Goal: Task Accomplishment & Management: Complete application form

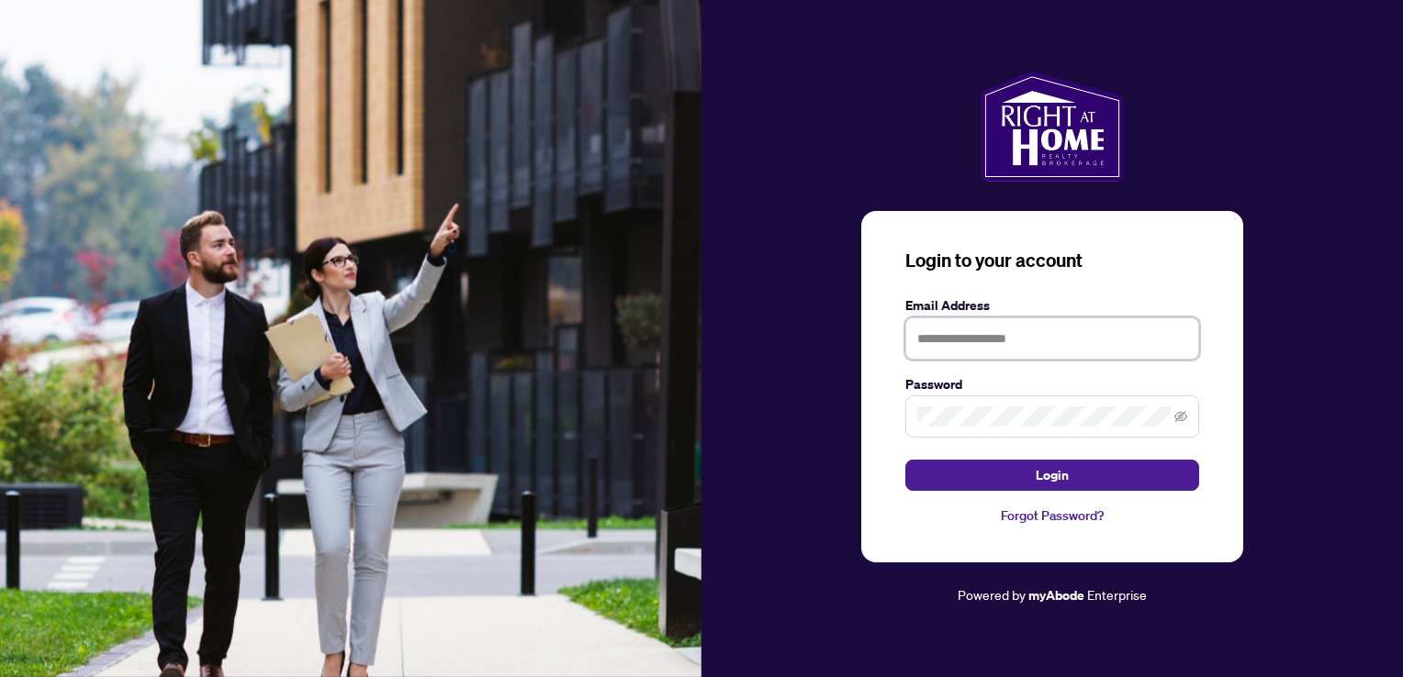
click at [944, 321] on input "text" at bounding box center [1052, 339] width 294 height 42
type input "**********"
click at [967, 405] on span at bounding box center [1052, 417] width 294 height 42
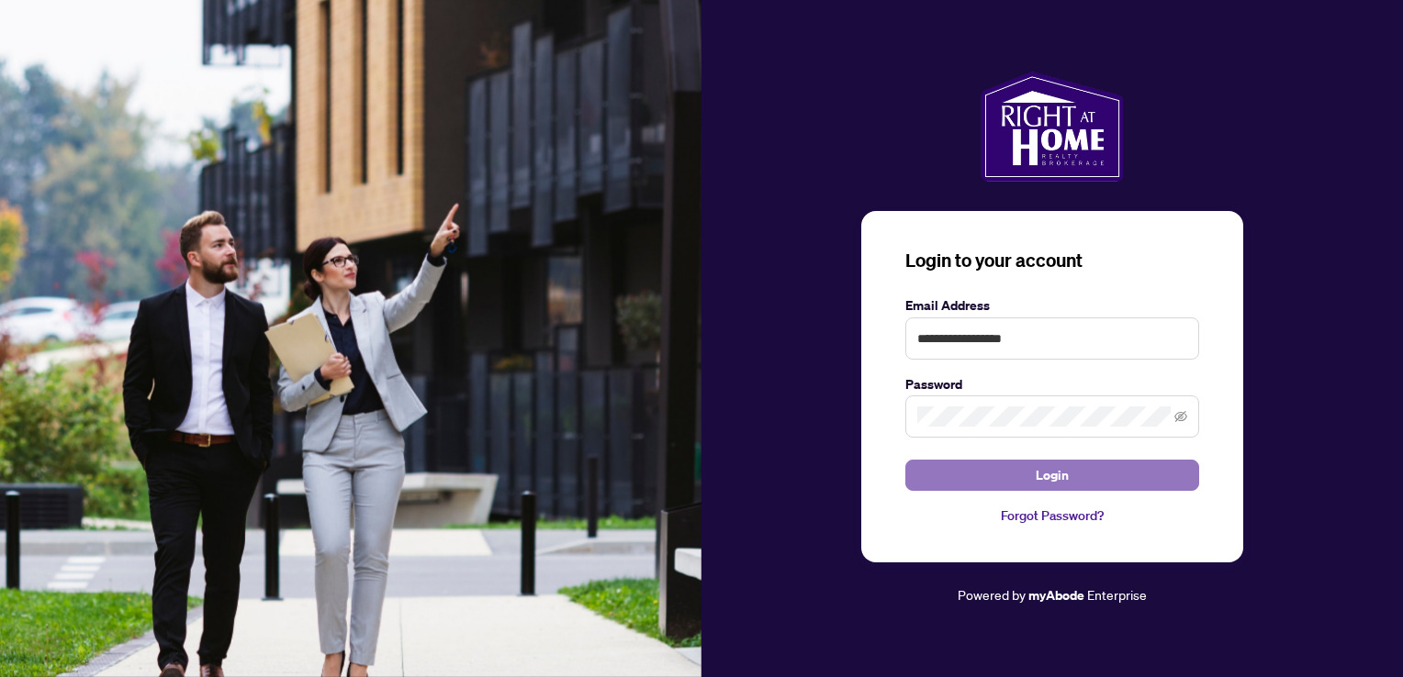
click at [1134, 472] on button "Login" at bounding box center [1052, 475] width 294 height 31
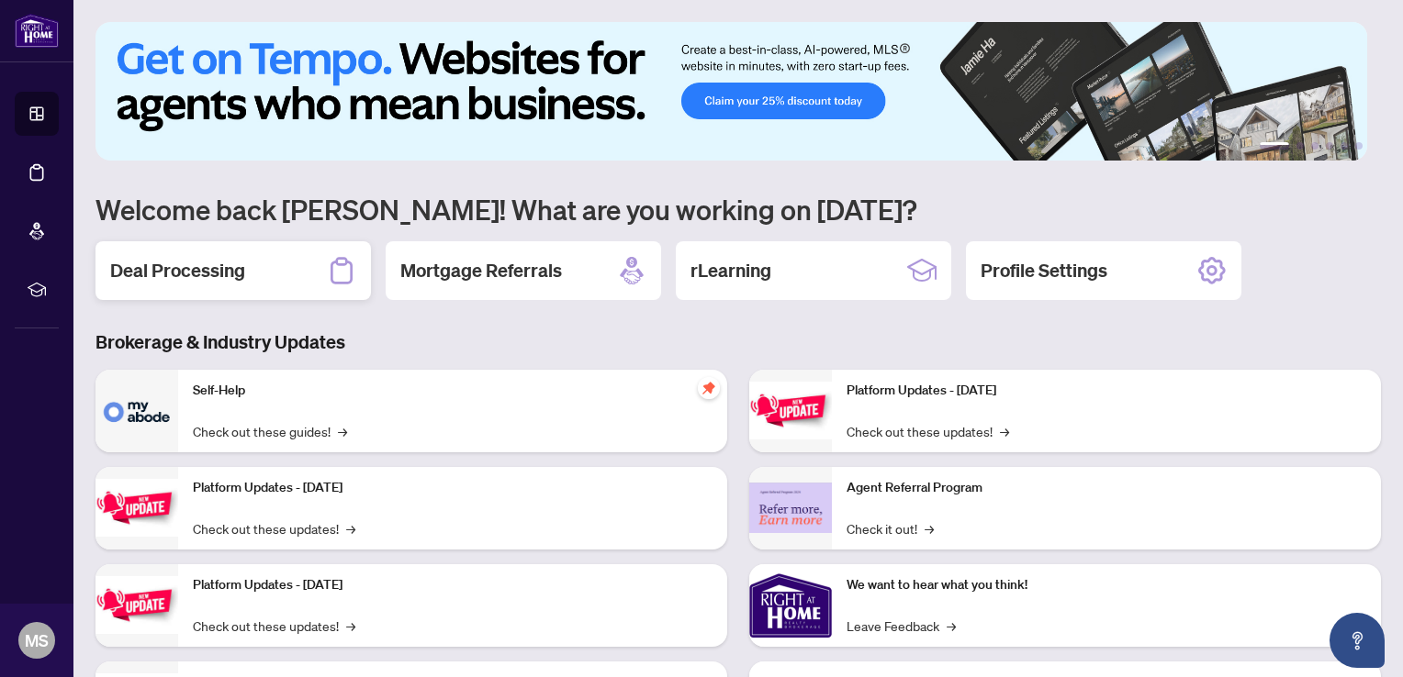
click at [203, 263] on h2 "Deal Processing" at bounding box center [177, 271] width 135 height 26
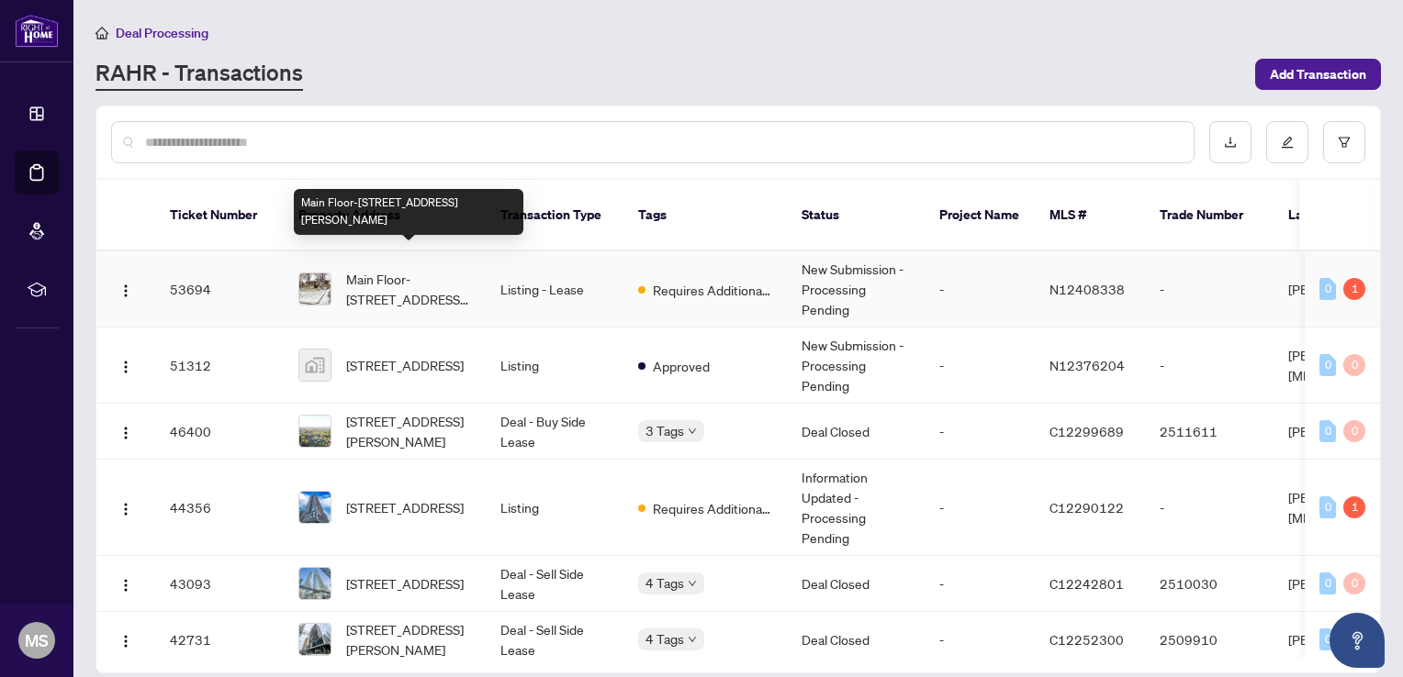
click at [427, 269] on span "Main Floor-[STREET_ADDRESS][PERSON_NAME]" at bounding box center [408, 289] width 125 height 40
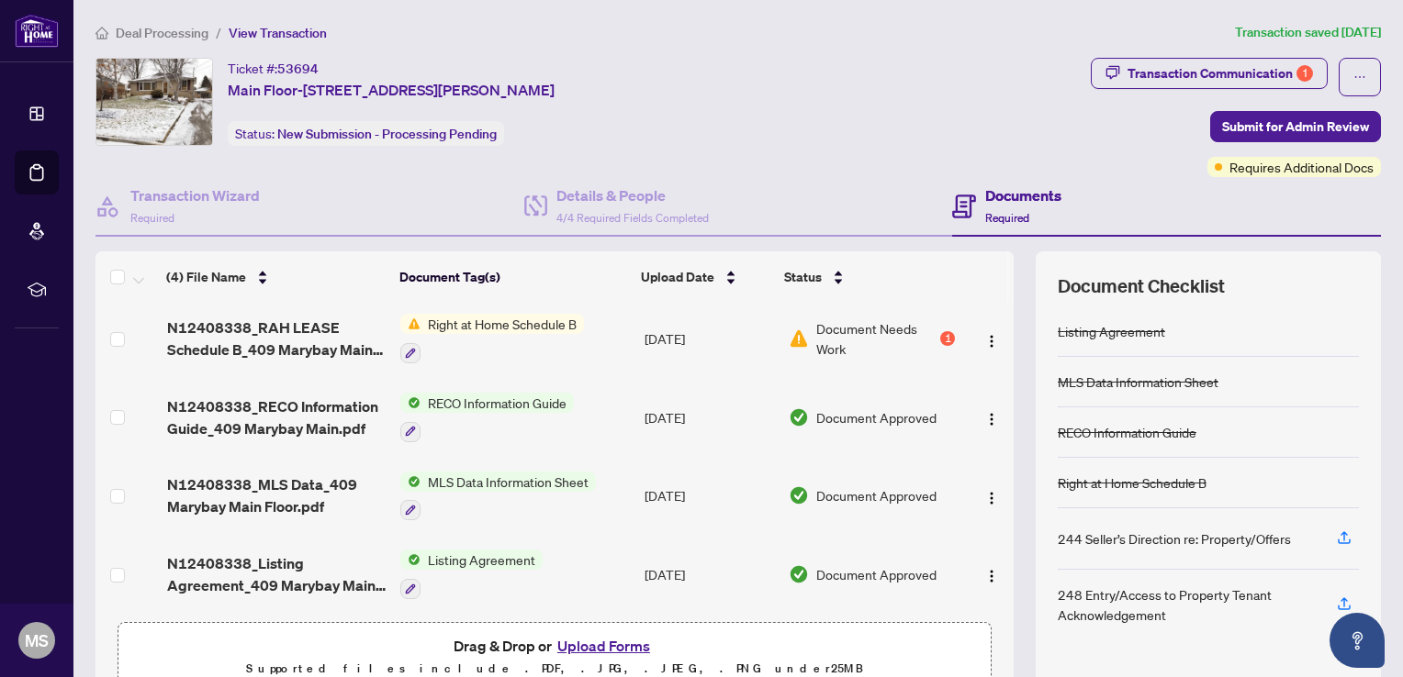
scroll to position [5, 0]
click at [599, 645] on button "Upload Forms" at bounding box center [604, 646] width 104 height 24
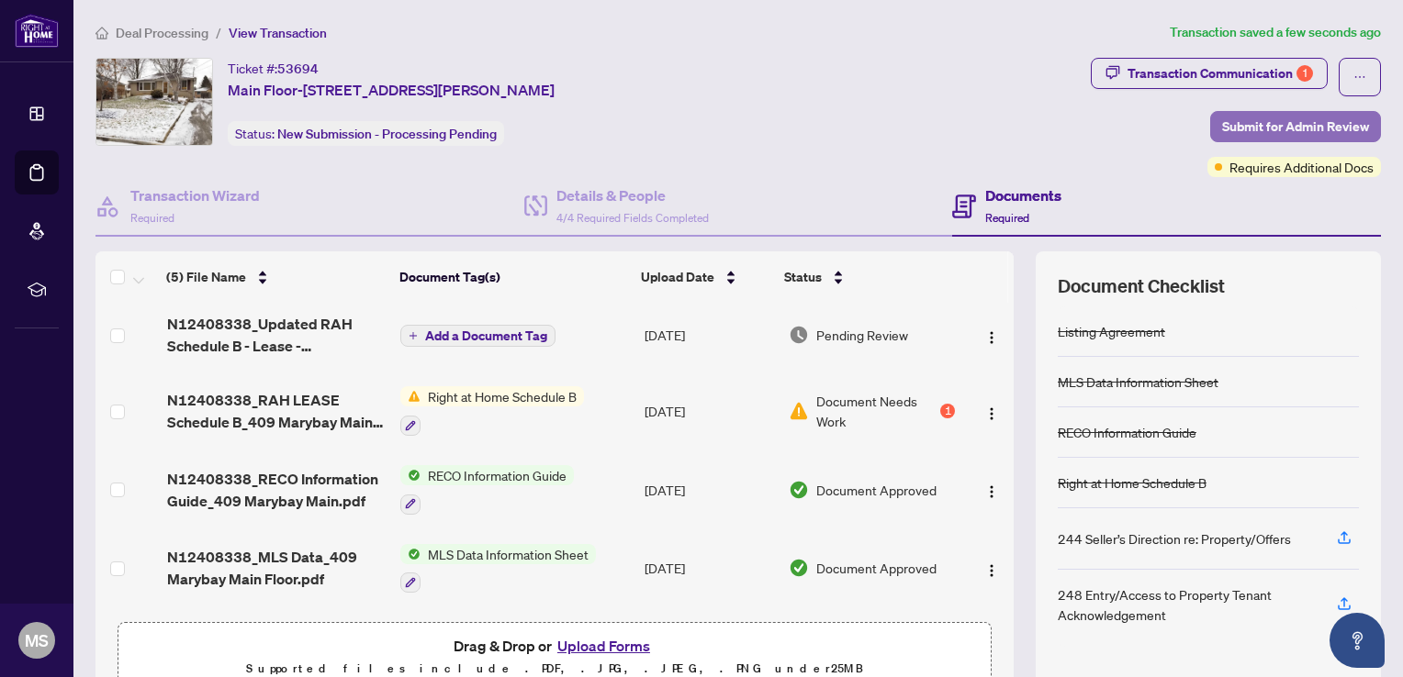
click at [1307, 123] on span "Submit for Admin Review" at bounding box center [1295, 126] width 147 height 29
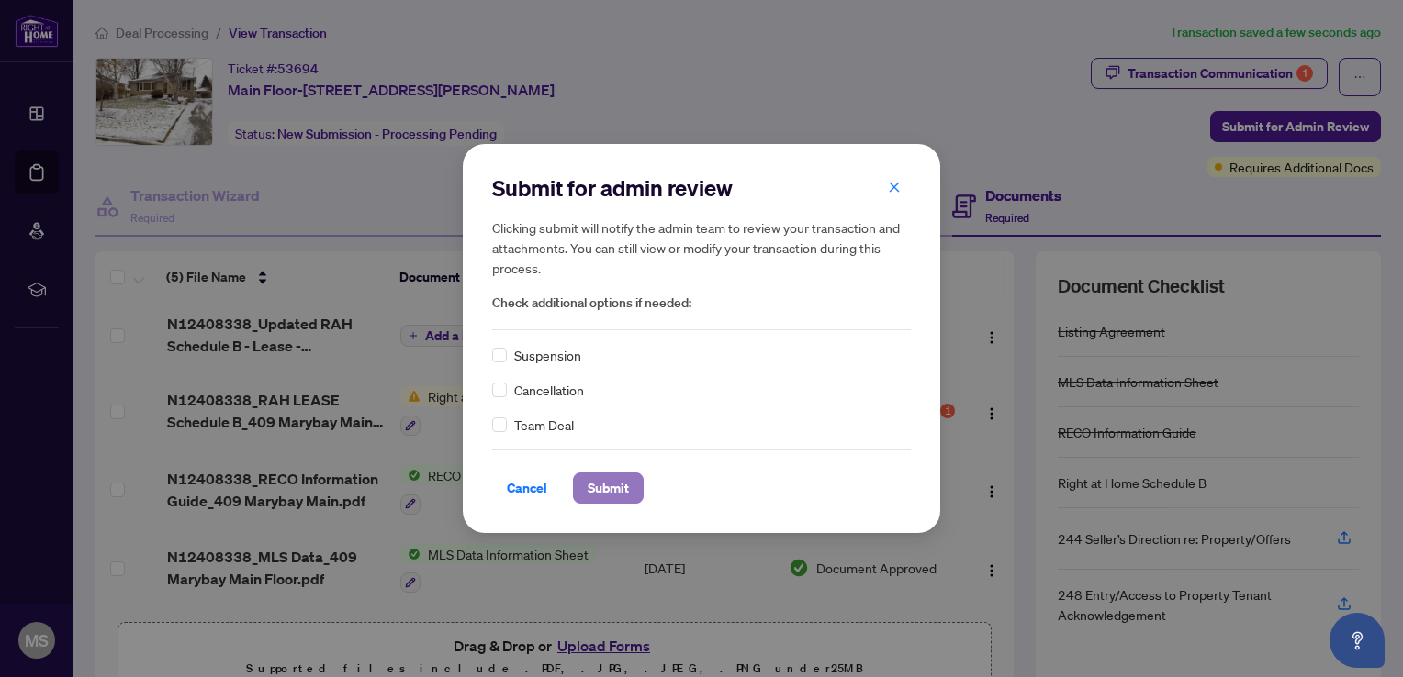
click at [599, 484] on span "Submit" at bounding box center [608, 488] width 41 height 29
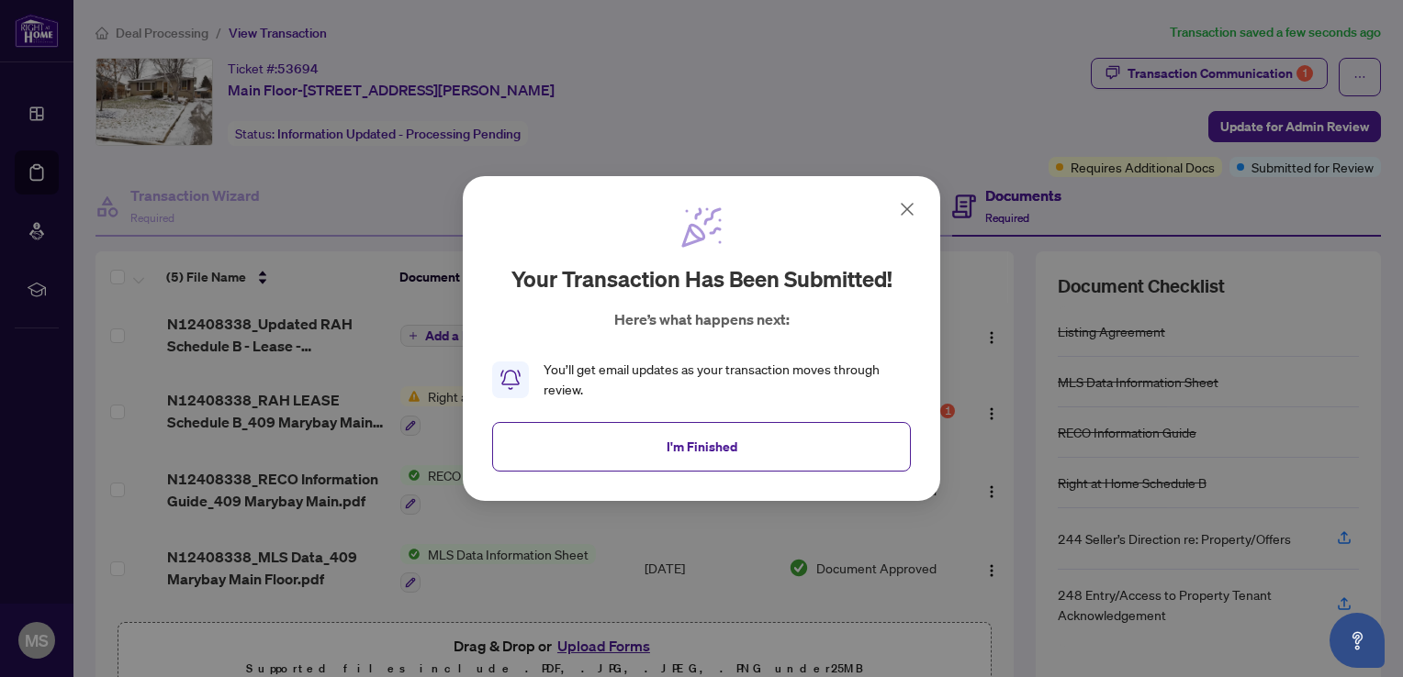
drag, startPoint x: 797, startPoint y: 441, endPoint x: 806, endPoint y: 433, distance: 11.8
click at [796, 441] on button "I'm Finished" at bounding box center [701, 447] width 419 height 50
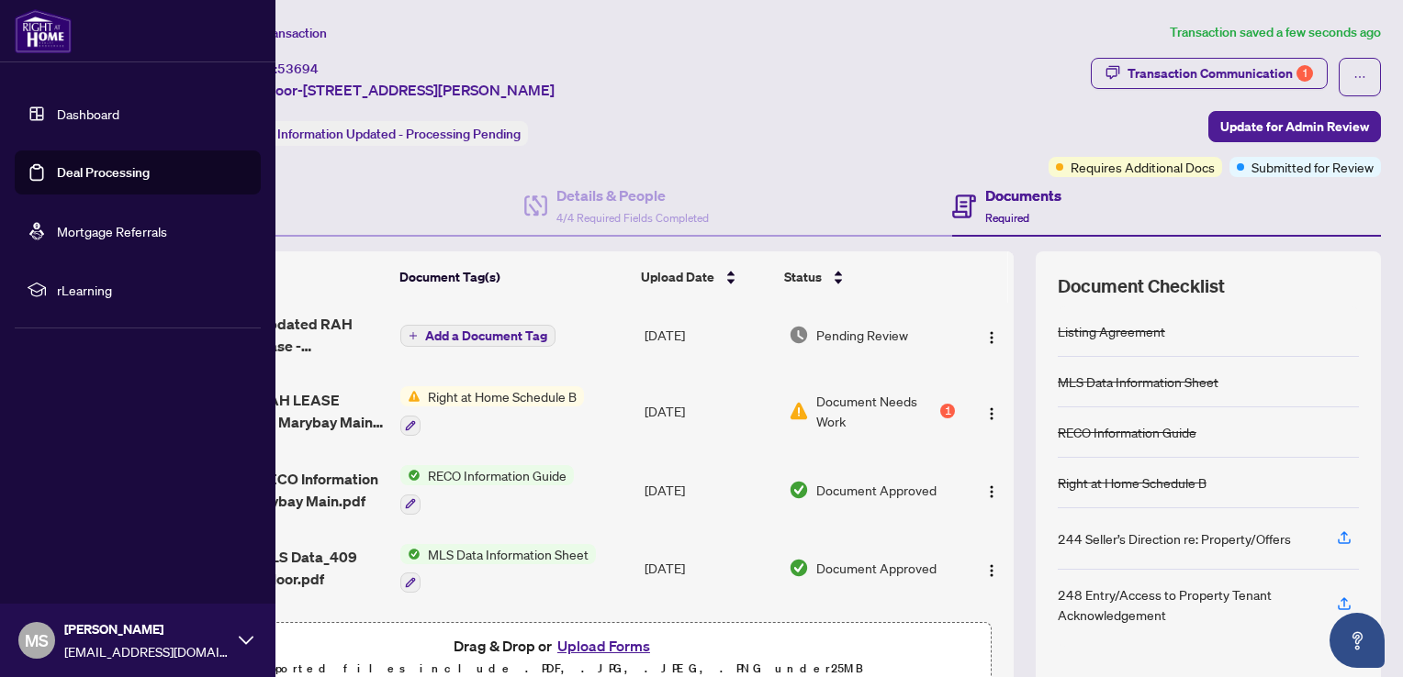
click at [34, 634] on span "MS" at bounding box center [37, 641] width 24 height 26
click at [252, 633] on div "MS [PERSON_NAME] [EMAIL_ADDRESS][DOMAIN_NAME]" at bounding box center [137, 640] width 275 height 73
click at [44, 641] on span "MS" at bounding box center [37, 641] width 24 height 26
click at [81, 531] on span "Logout" at bounding box center [73, 531] width 41 height 29
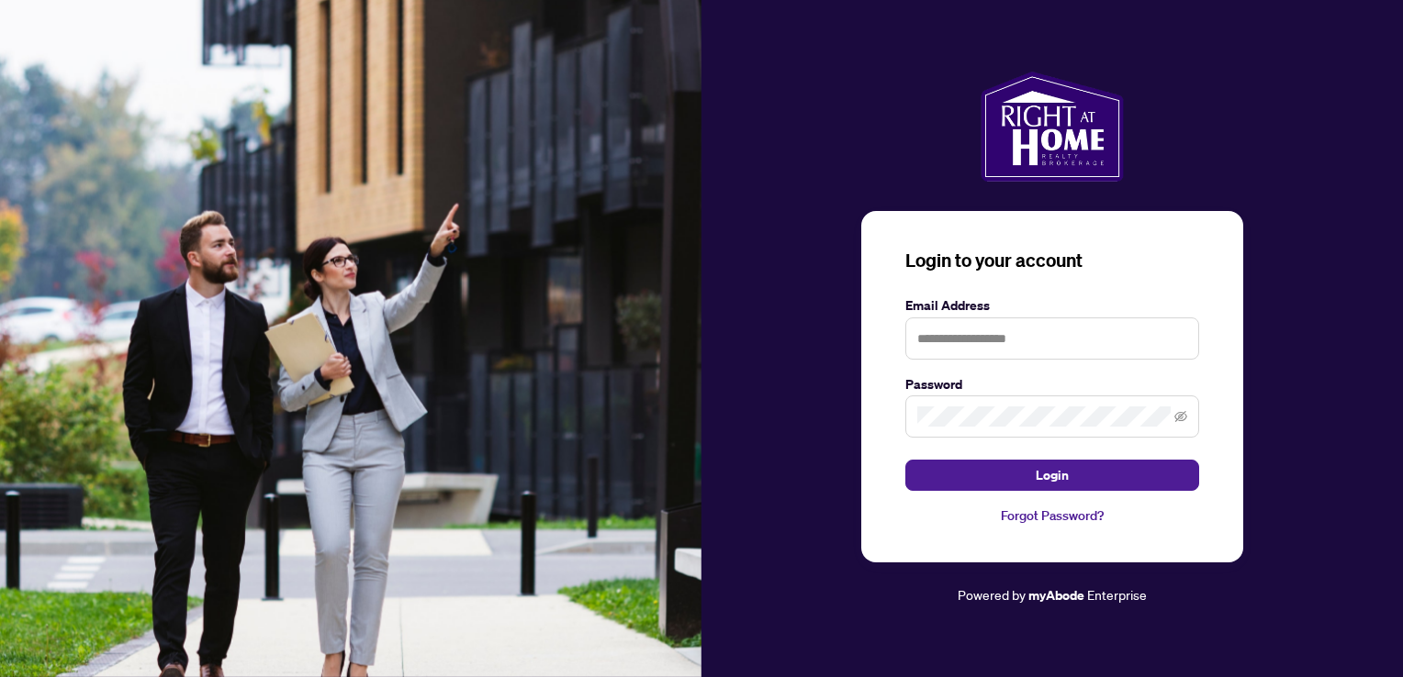
click at [753, 134] on div at bounding box center [1051, 127] width 701 height 110
